Goal: Find specific page/section: Find specific page/section

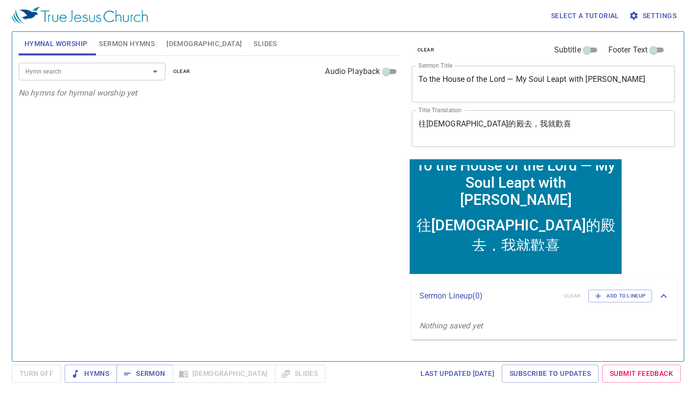
click at [172, 43] on span "Bible" at bounding box center [204, 44] width 75 height 12
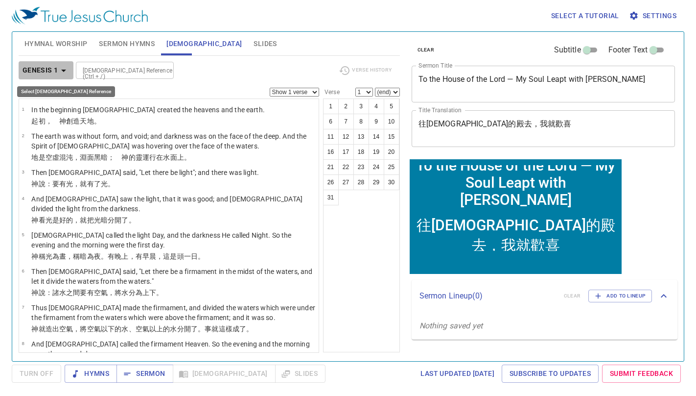
click at [63, 74] on icon "button" at bounding box center [64, 71] width 12 height 12
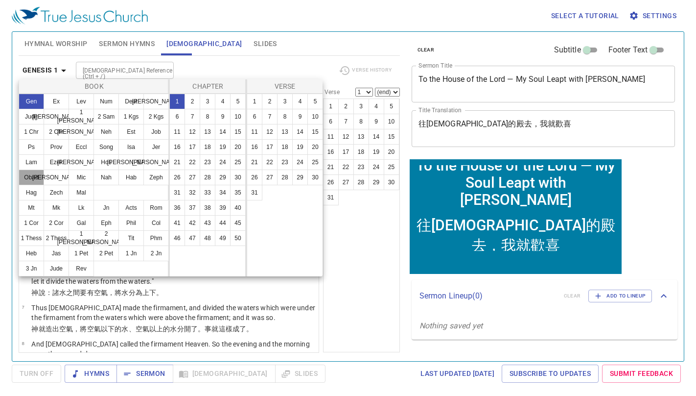
click at [34, 179] on button "Obad" at bounding box center [31, 177] width 25 height 16
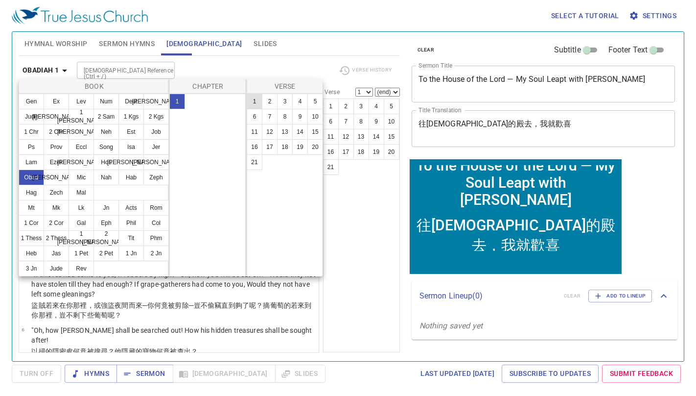
click at [256, 104] on button "1" at bounding box center [255, 102] width 16 height 16
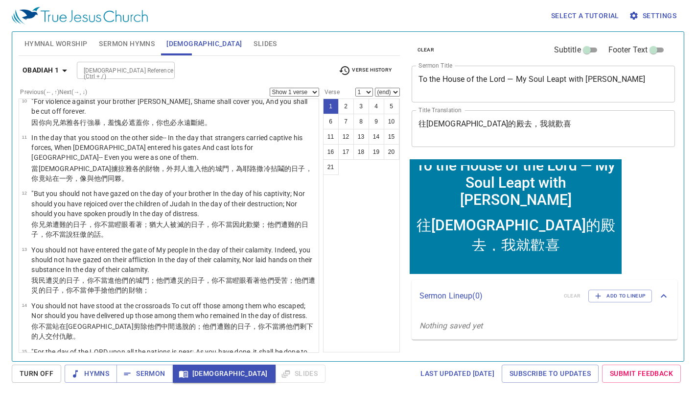
scroll to position [702, 0]
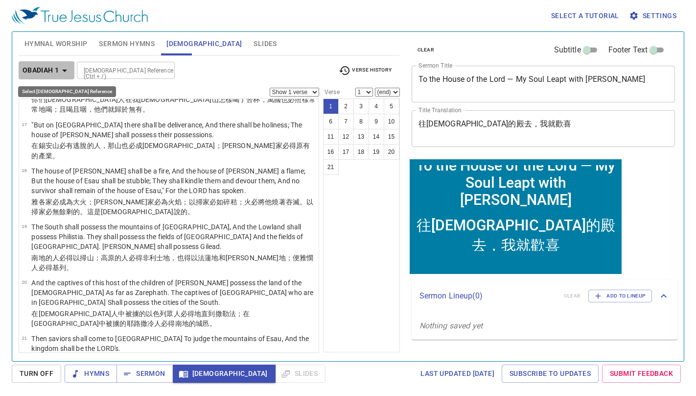
click at [66, 76] on button "Obadiah 1" at bounding box center [47, 70] width 56 height 18
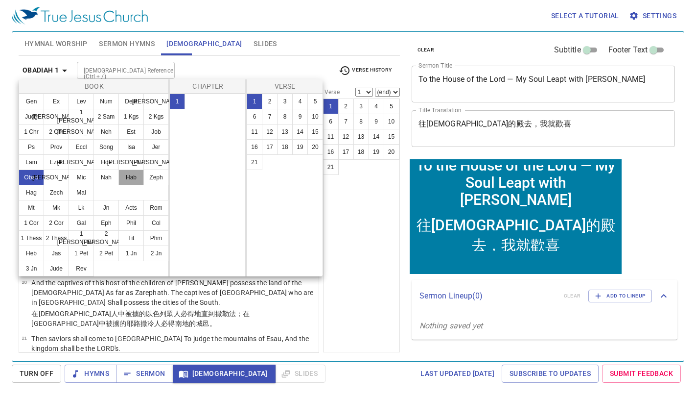
click at [127, 178] on button "Hab" at bounding box center [131, 177] width 25 height 16
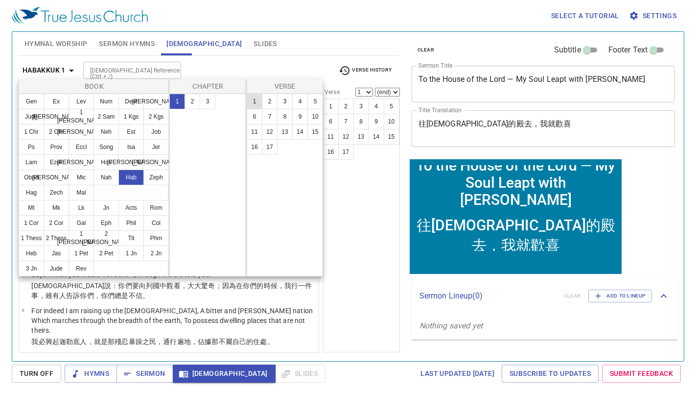
click at [255, 96] on button "1" at bounding box center [255, 102] width 16 height 16
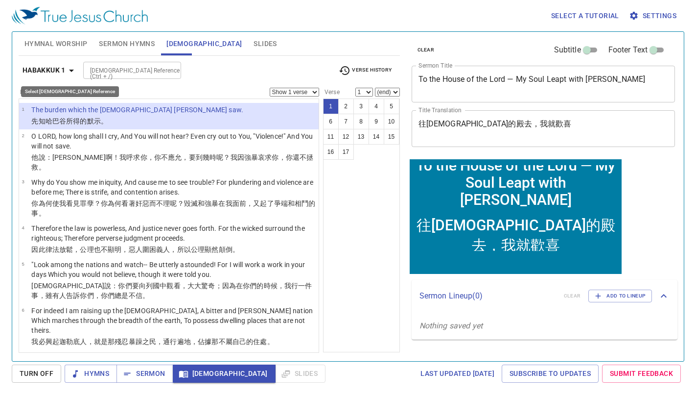
click at [67, 70] on icon "button" at bounding box center [72, 71] width 12 height 12
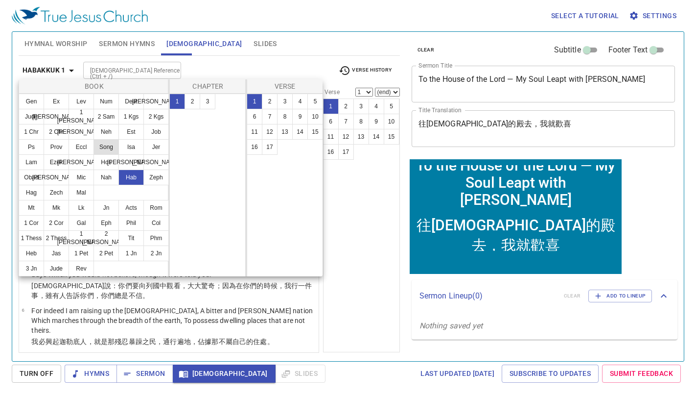
click at [100, 153] on button "Song" at bounding box center [106, 147] width 25 height 16
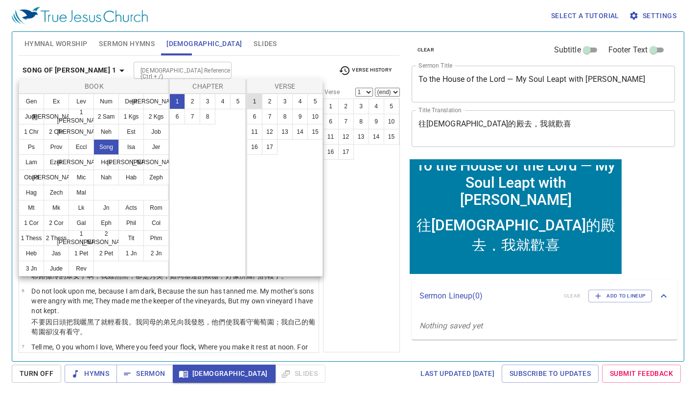
click at [253, 105] on button "1" at bounding box center [255, 102] width 16 height 16
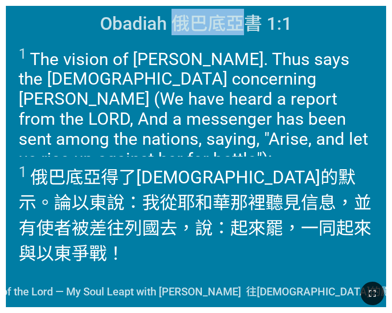
drag, startPoint x: 177, startPoint y: 29, endPoint x: 244, endPoint y: 27, distance: 66.6
click at [244, 27] on span "Obadiah 俄巴底亞書 1:1" at bounding box center [196, 22] width 192 height 26
copy span "俄巴底亞"
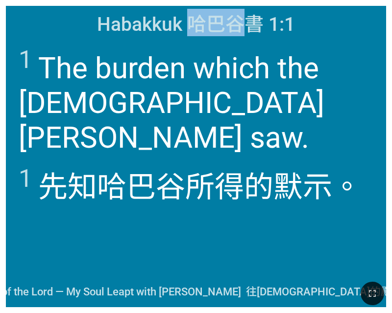
drag, startPoint x: 192, startPoint y: 26, endPoint x: 240, endPoint y: 25, distance: 48.0
click at [240, 25] on span "Habakkuk 哈巴谷書 1:1" at bounding box center [196, 22] width 198 height 27
copy span "哈巴谷"
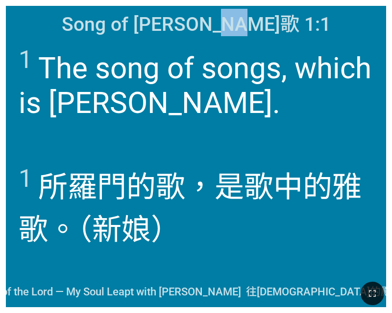
drag, startPoint x: 238, startPoint y: 27, endPoint x: 273, endPoint y: 26, distance: 35.3
click at [273, 26] on span "Song of [PERSON_NAME]歌 1:1" at bounding box center [196, 22] width 269 height 27
copy span "雅歌"
